Goal: Information Seeking & Learning: Learn about a topic

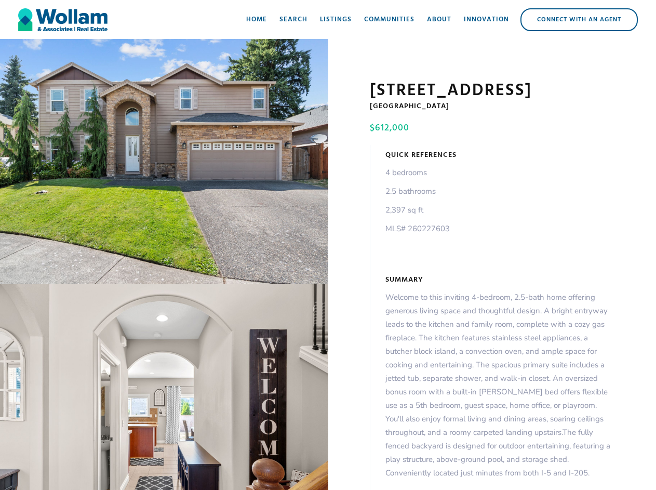
click at [164, 164] on div "open lightbox" at bounding box center [164, 161] width 328 height 245
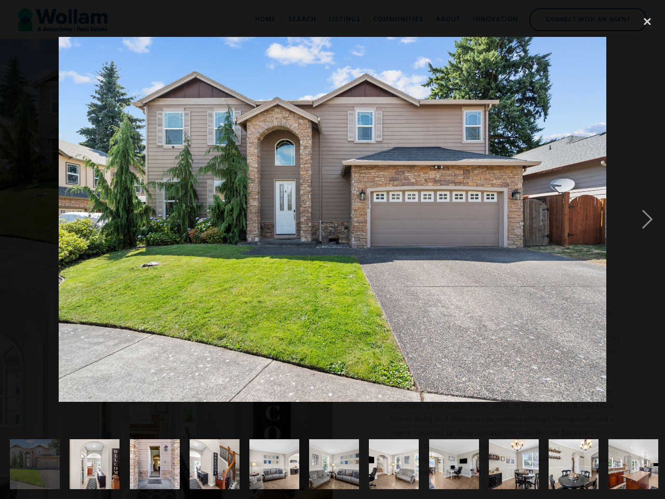
click at [164, 389] on img at bounding box center [332, 219] width 547 height 365
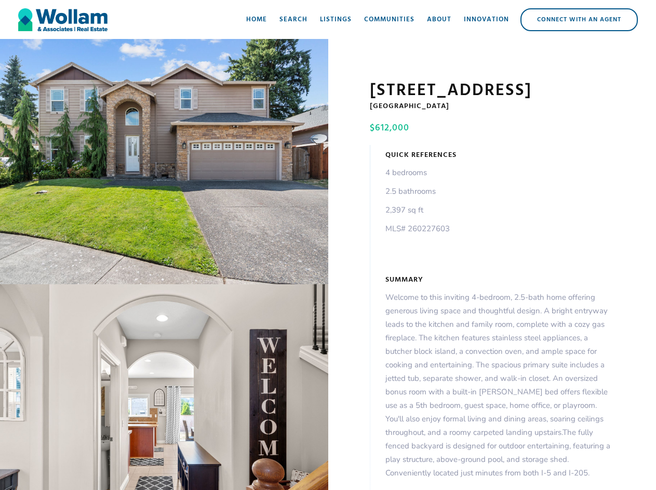
click at [164, 164] on div "open lightbox" at bounding box center [164, 161] width 328 height 245
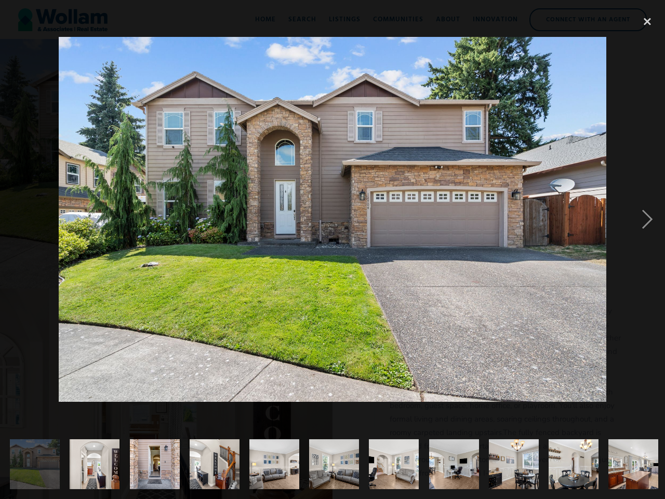
click at [164, 389] on img at bounding box center [332, 219] width 547 height 365
